Goal: Check status: Check status

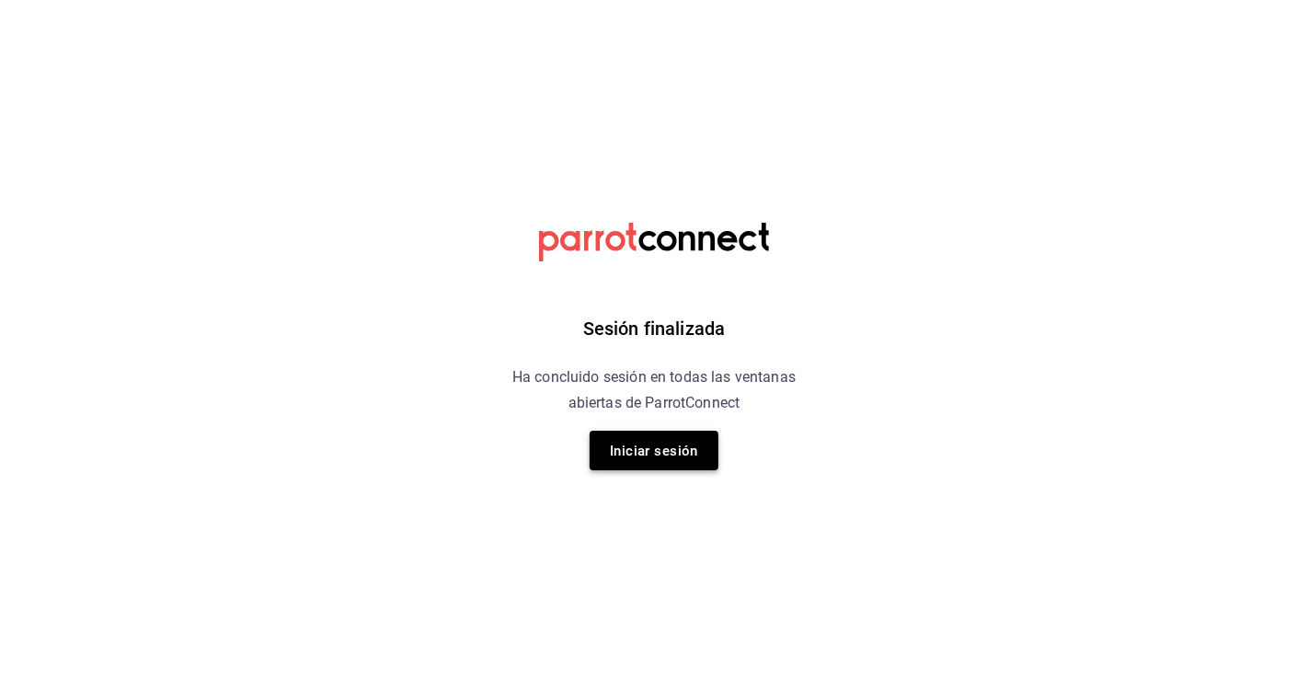
click at [691, 438] on font "Iniciar sesión" at bounding box center [654, 450] width 88 height 25
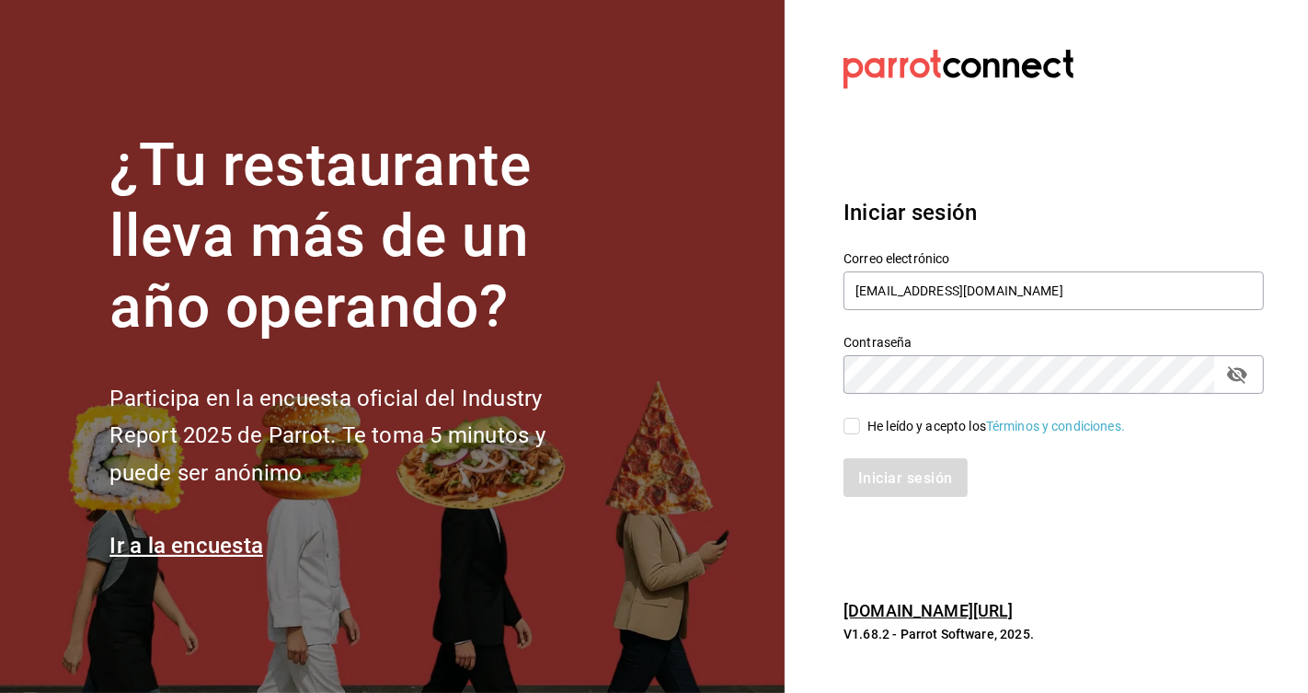
click at [846, 428] on input "He leído y acepto los Términos y condiciones." at bounding box center [852, 426] width 17 height 17
checkbox input "true"
click at [902, 482] on font "Iniciar sesión" at bounding box center [906, 476] width 94 height 17
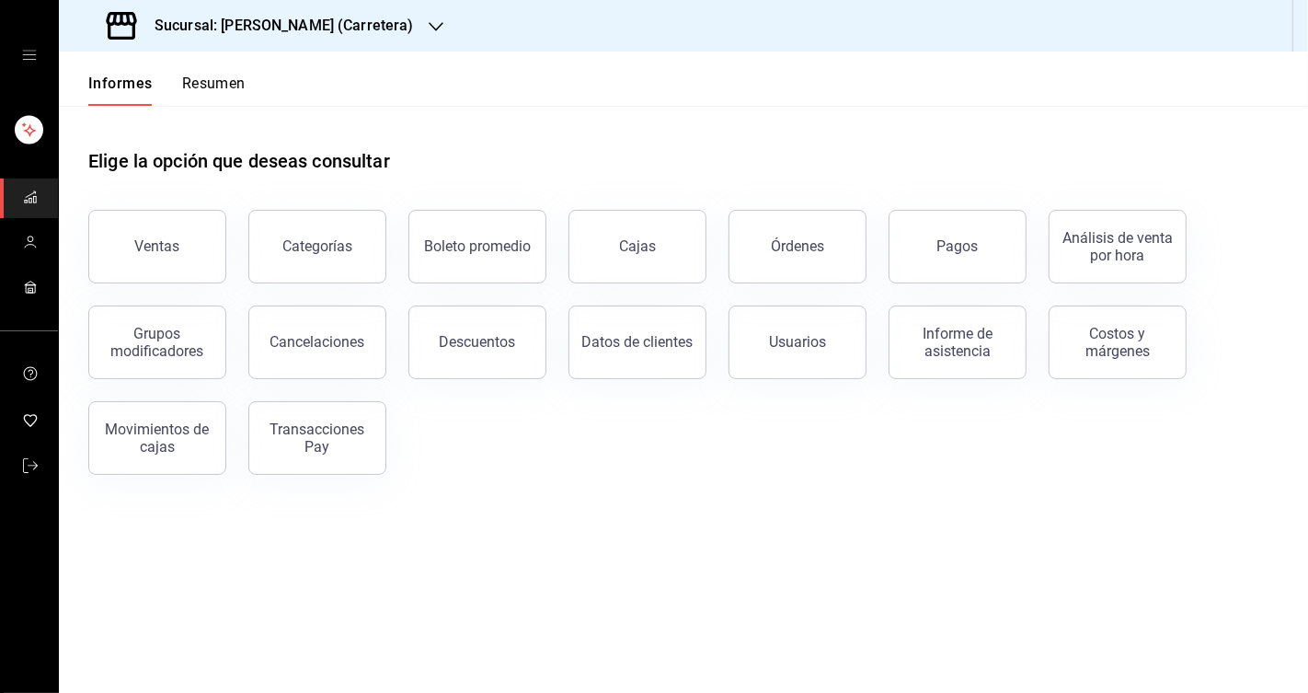
click at [322, 33] on font "Sucursal: [PERSON_NAME] (Carretera)" at bounding box center [284, 25] width 259 height 17
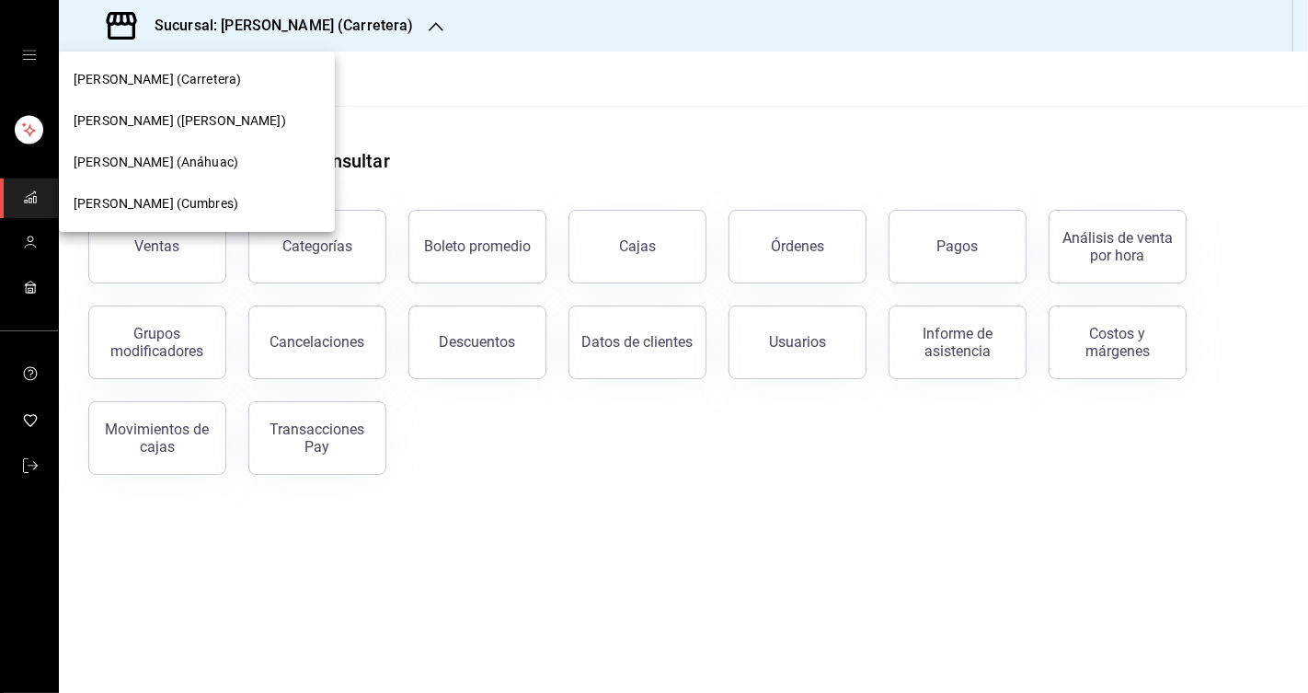
click at [460, 106] on div at bounding box center [654, 346] width 1308 height 693
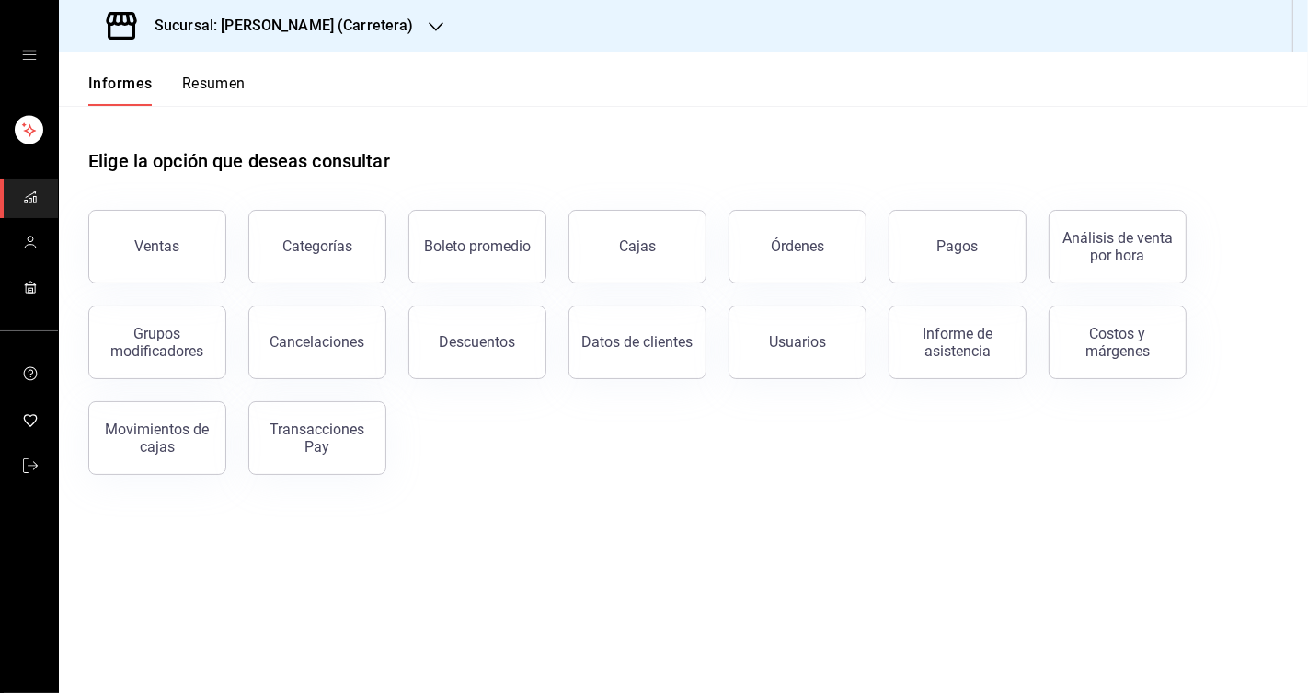
click at [505, 58] on div at bounding box center [654, 346] width 1308 height 693
click at [959, 362] on button "Informe de asistencia" at bounding box center [958, 342] width 138 height 74
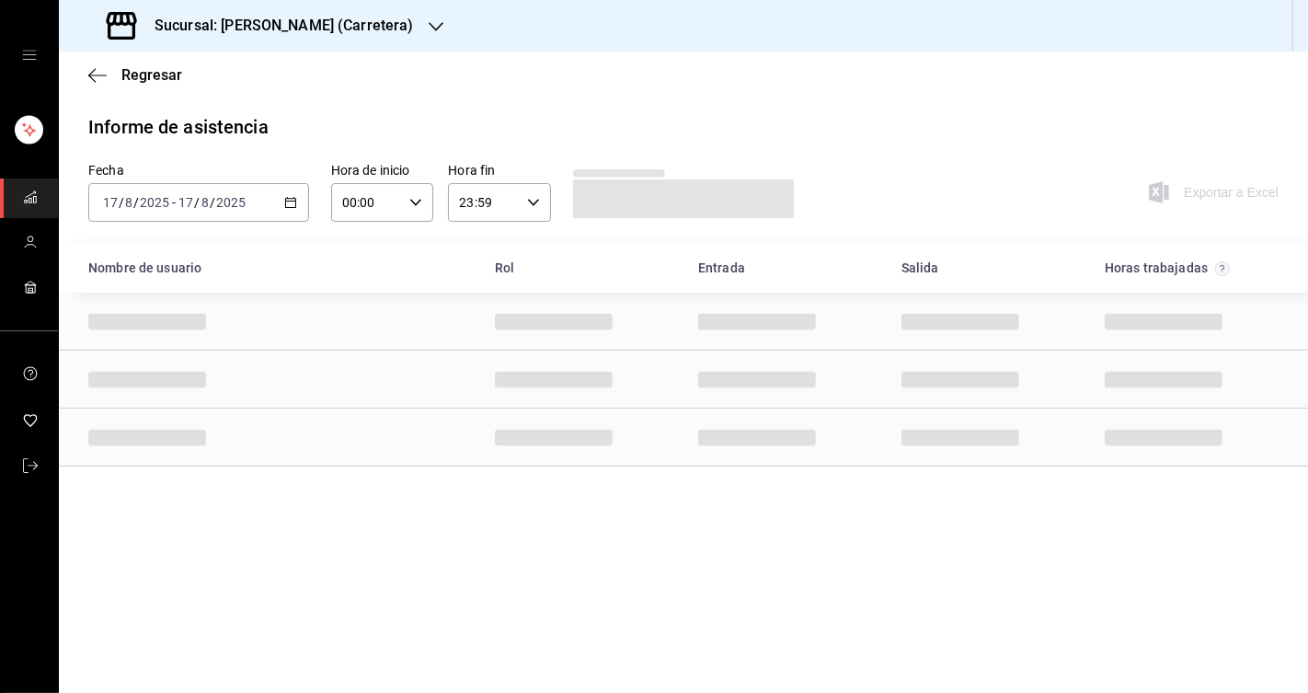
click at [294, 202] on icon "button" at bounding box center [290, 202] width 13 height 13
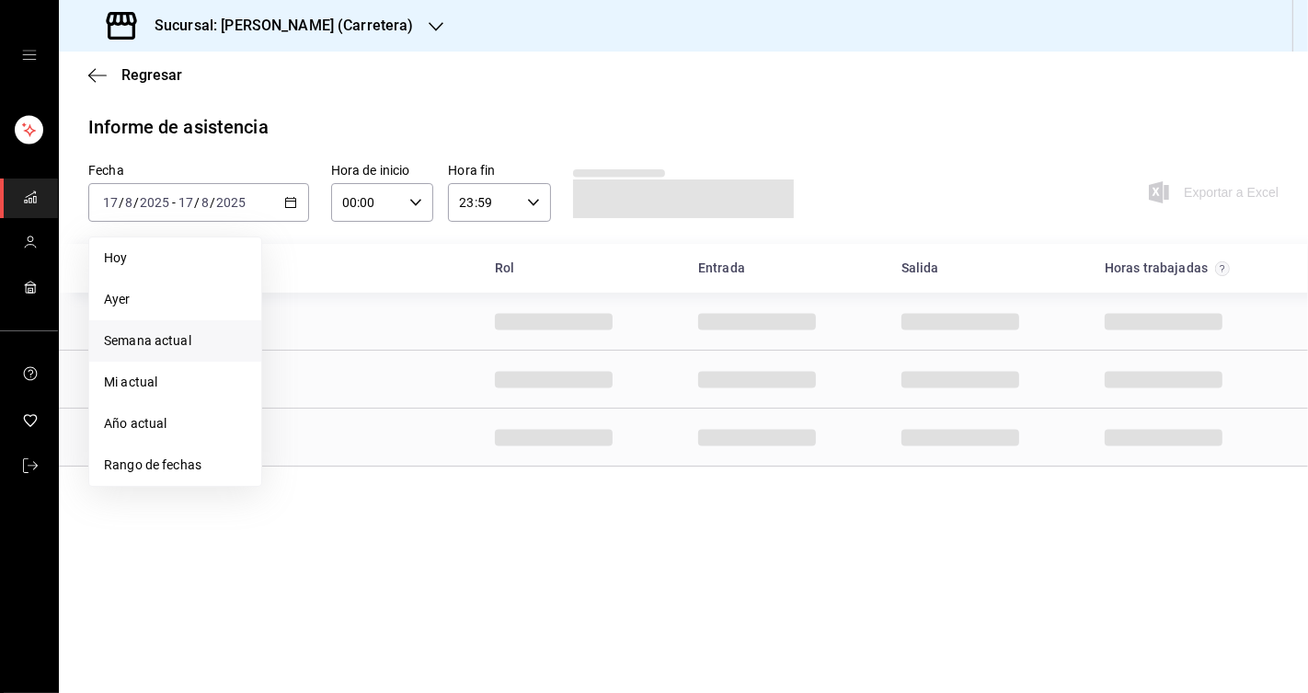
click at [178, 333] on font "Semana actual" at bounding box center [147, 340] width 87 height 15
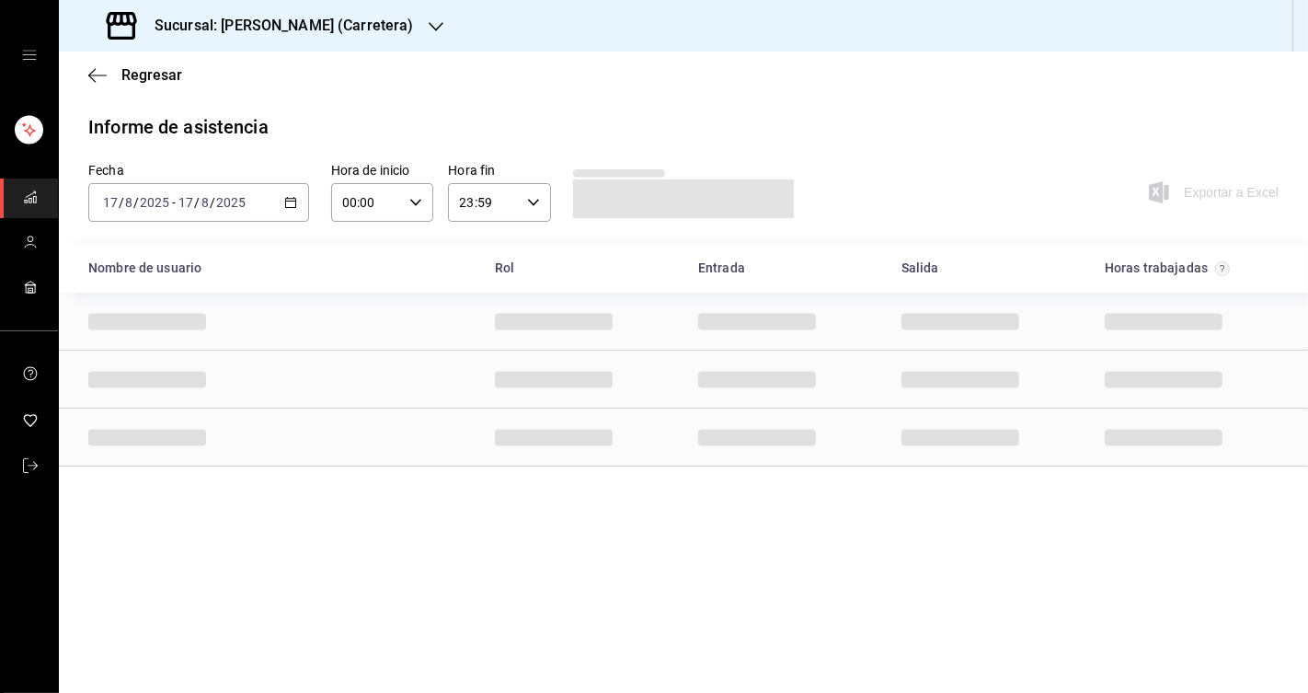
click at [298, 209] on div "2025-08-17 17 / 8 / 2025 - 2025-08-17 17 / 8 / 2025" at bounding box center [198, 202] width 221 height 39
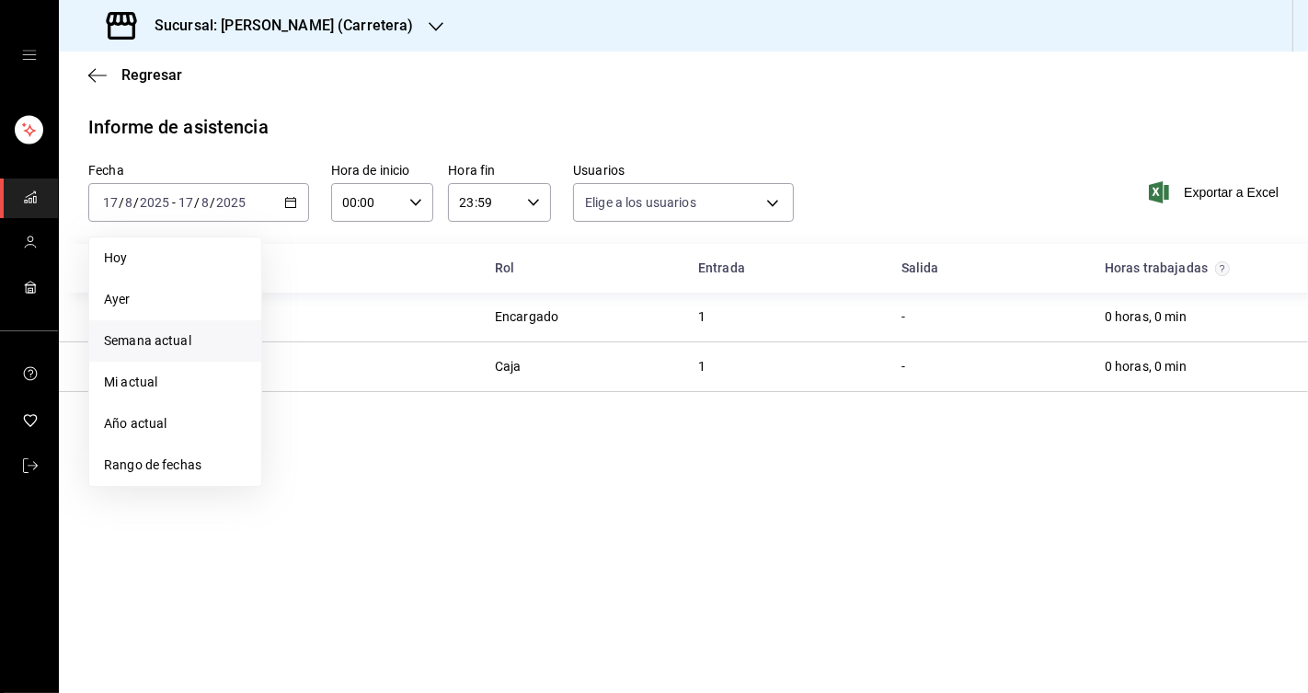
click at [320, 173] on div "Fecha 2025-08-17 17 / 8 / 2025 - 2025-08-17 17 / 8 / 2025 Hoy Ayer Semana actua…" at bounding box center [683, 203] width 1249 height 81
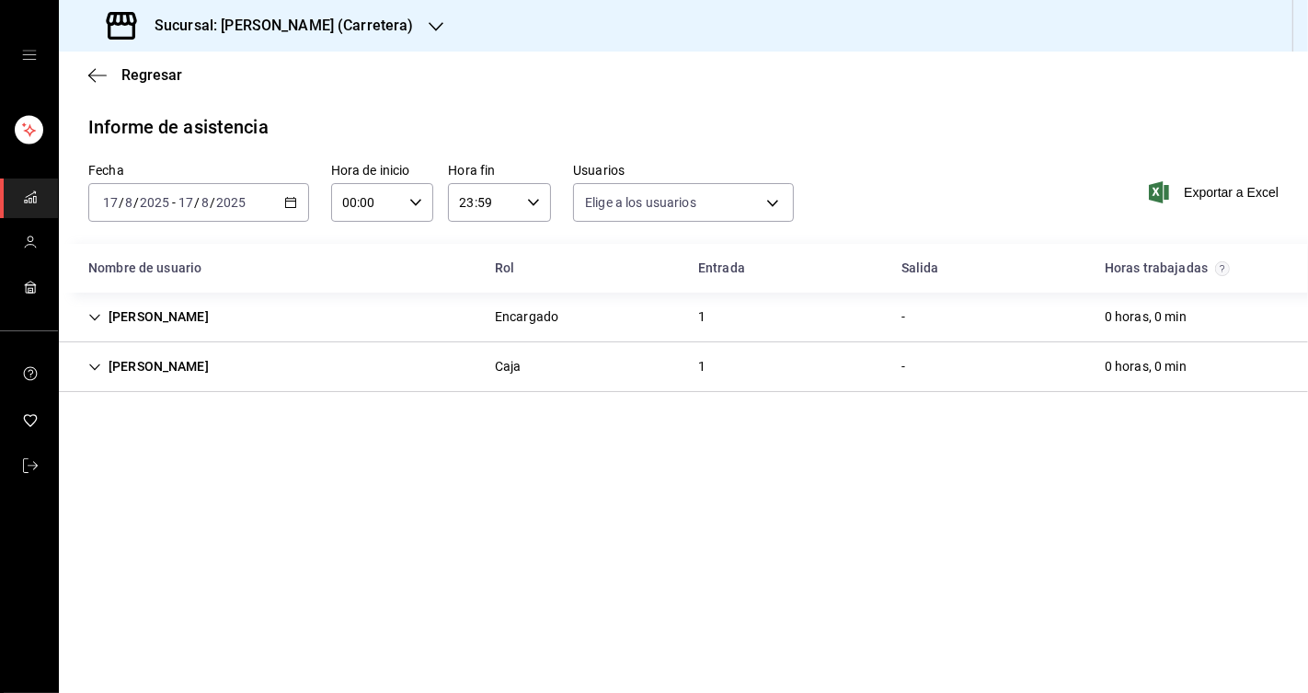
click at [283, 201] on div "2025-08-17 17 / 8 / 2025 - 2025-08-17 17 / 8 / 2025" at bounding box center [198, 202] width 221 height 39
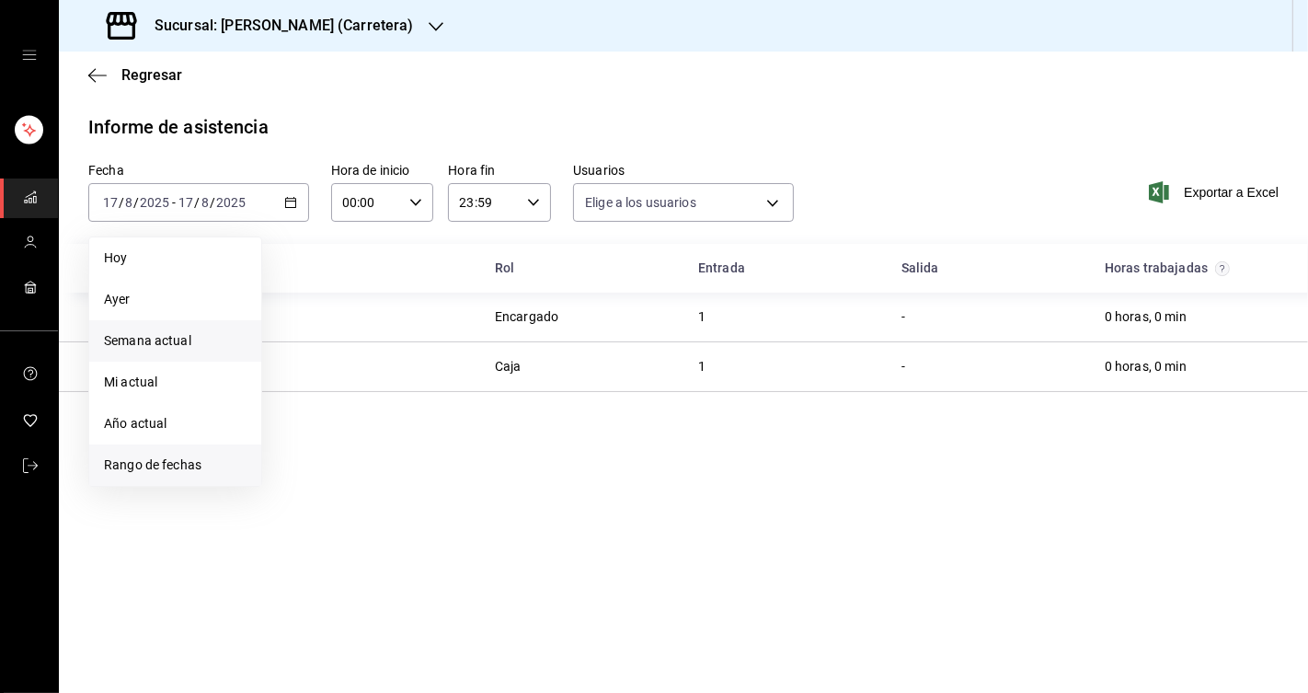
click at [182, 470] on font "Rango de fechas" at bounding box center [153, 464] width 98 height 15
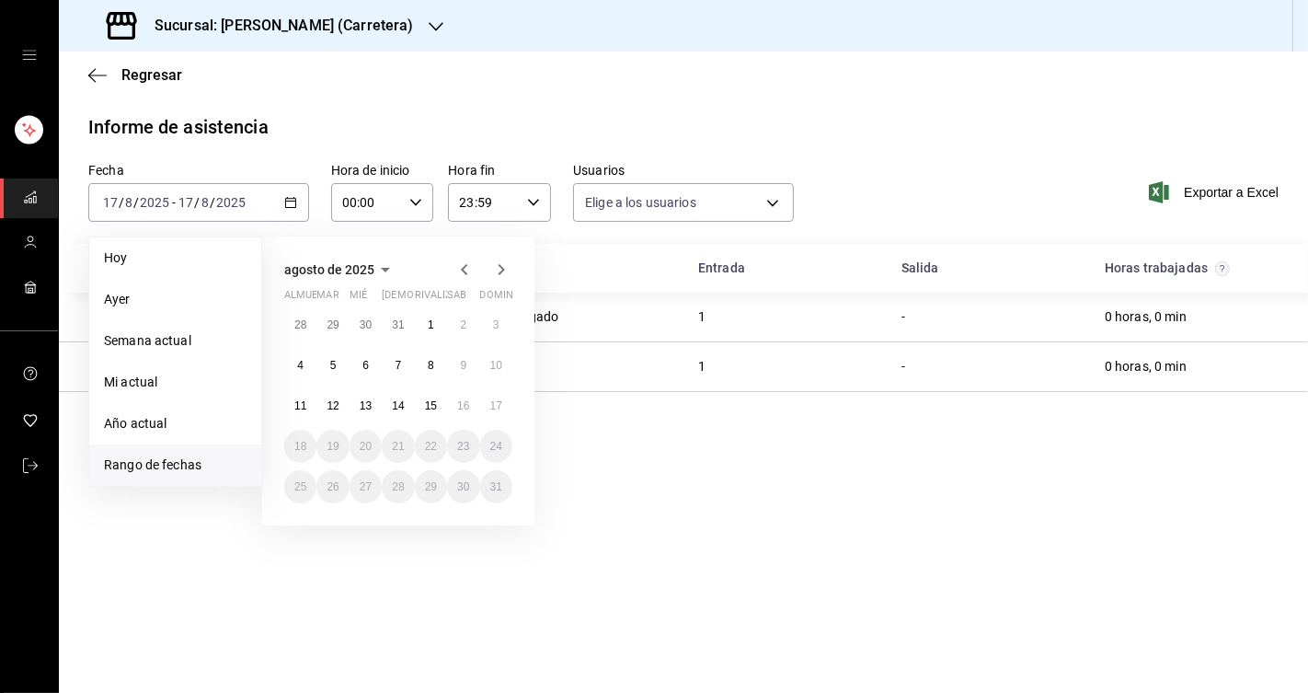
click at [662, 511] on main "Regresar Informe de asistencia Fecha 2025-08-17 17 / 8 / 2025 - 2025-08-17 17 /…" at bounding box center [683, 372] width 1249 height 641
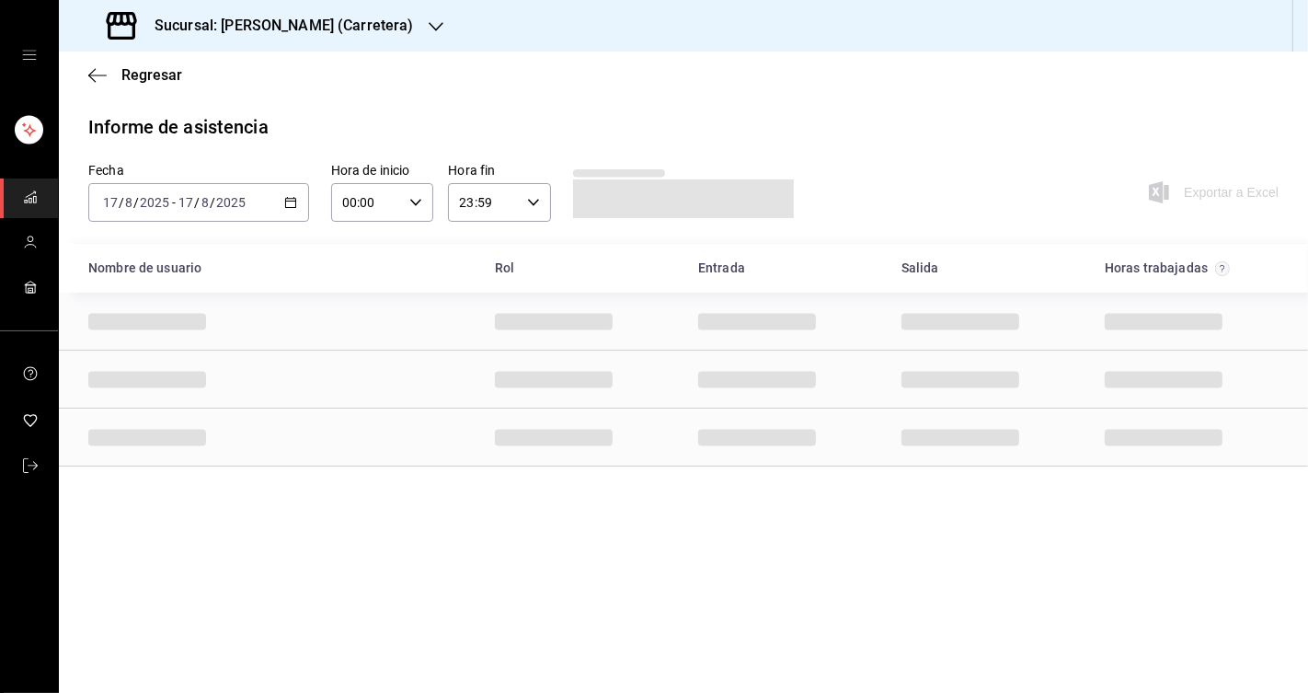
click at [290, 201] on \(Stroke\) "button" at bounding box center [290, 201] width 10 height 1
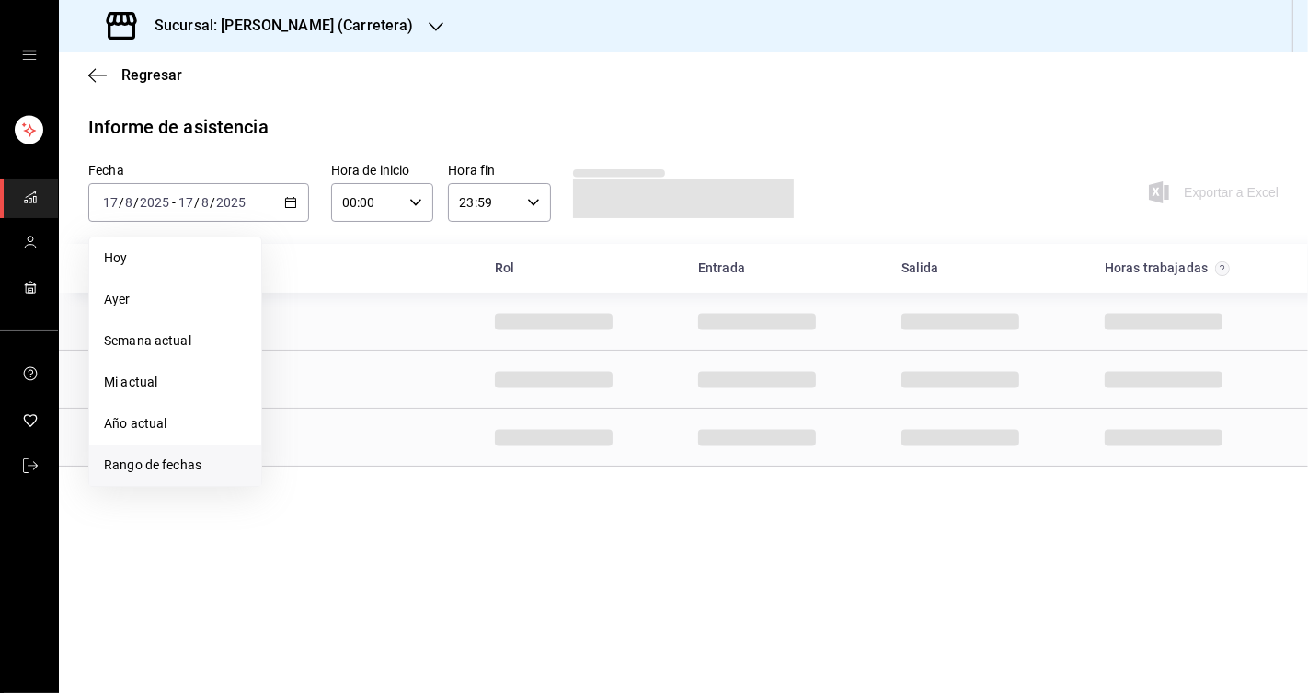
click at [145, 457] on font "Rango de fechas" at bounding box center [153, 464] width 98 height 15
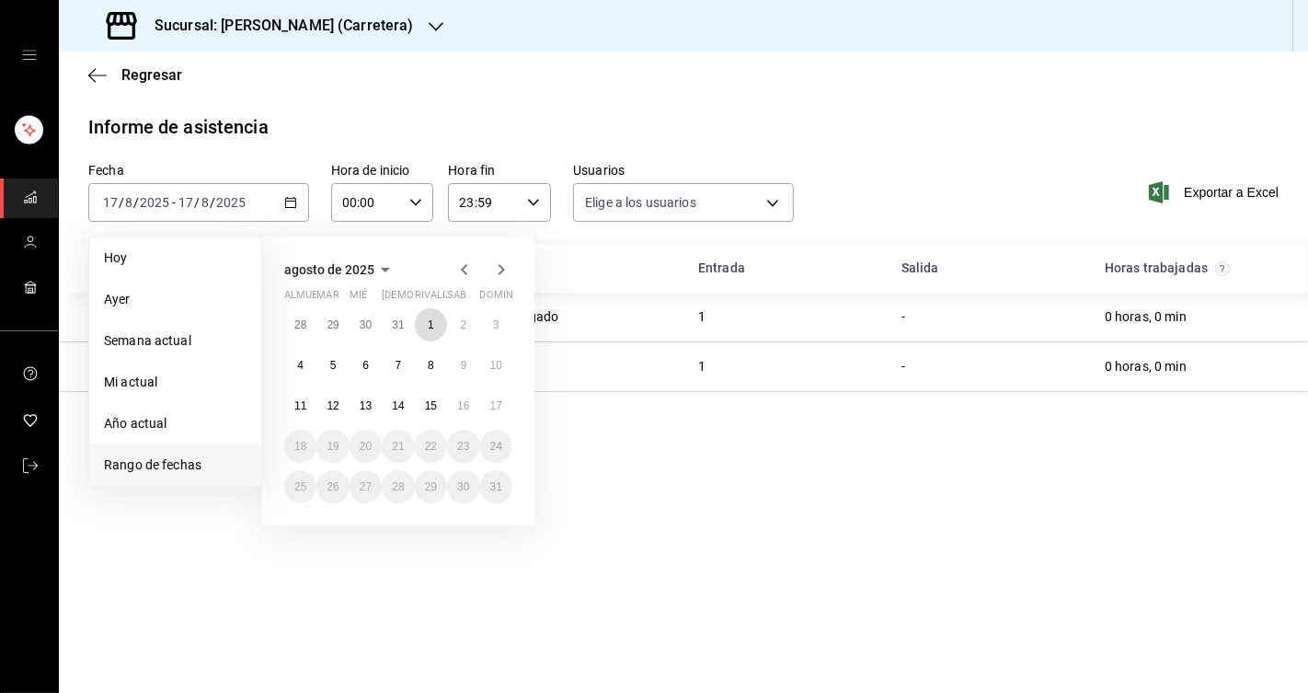
click at [429, 318] on font "1" at bounding box center [431, 324] width 6 height 13
click at [509, 403] on button "17" at bounding box center [496, 405] width 32 height 33
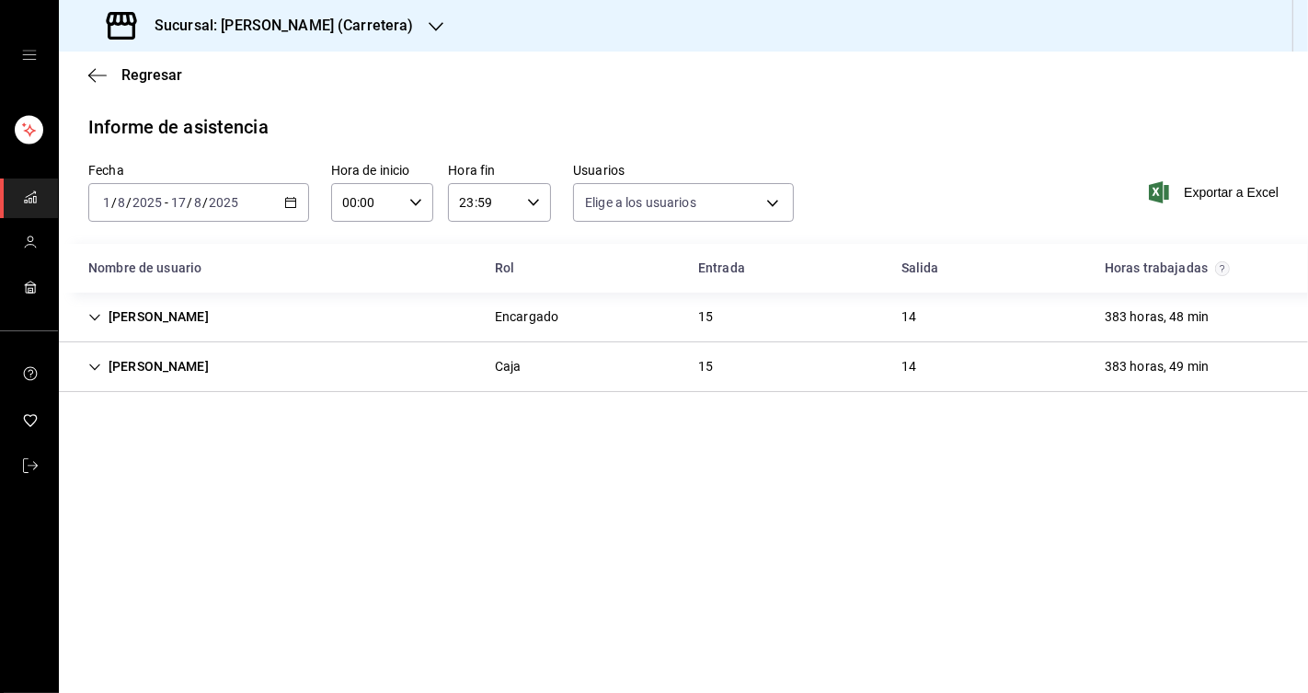
click at [710, 317] on div "15" at bounding box center [706, 317] width 44 height 34
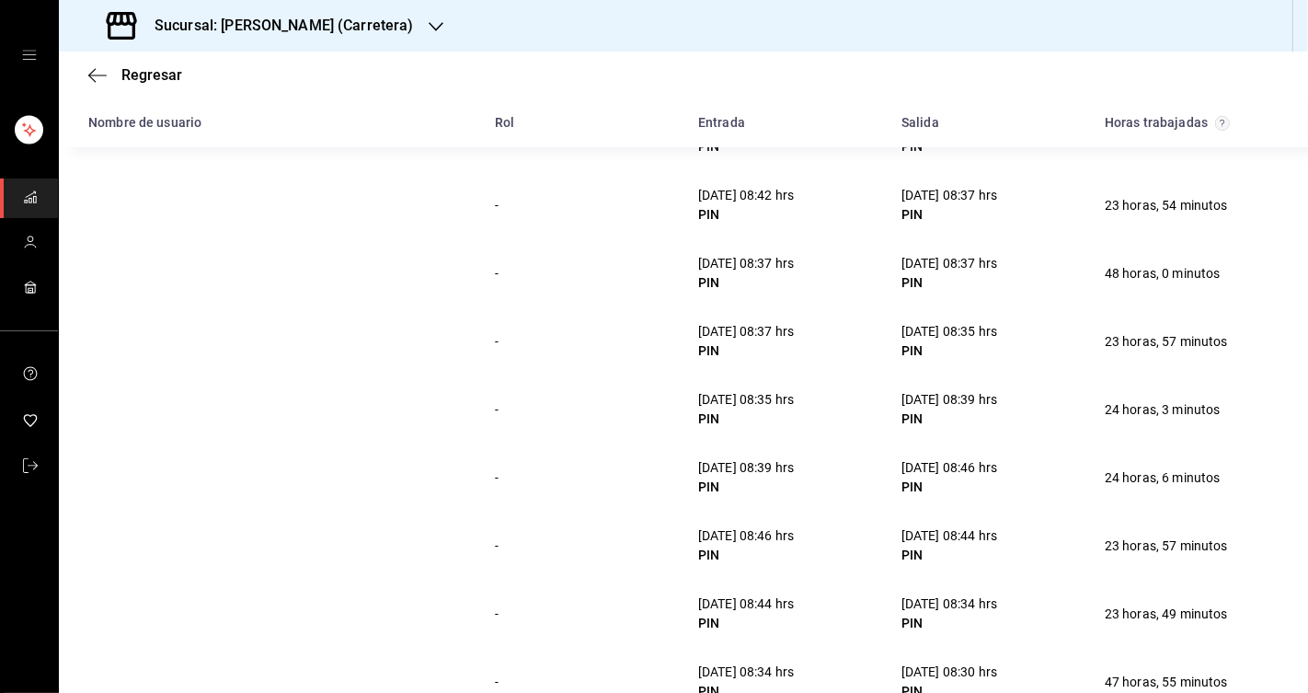
scroll to position [225, 0]
